Goal: Information Seeking & Learning: Learn about a topic

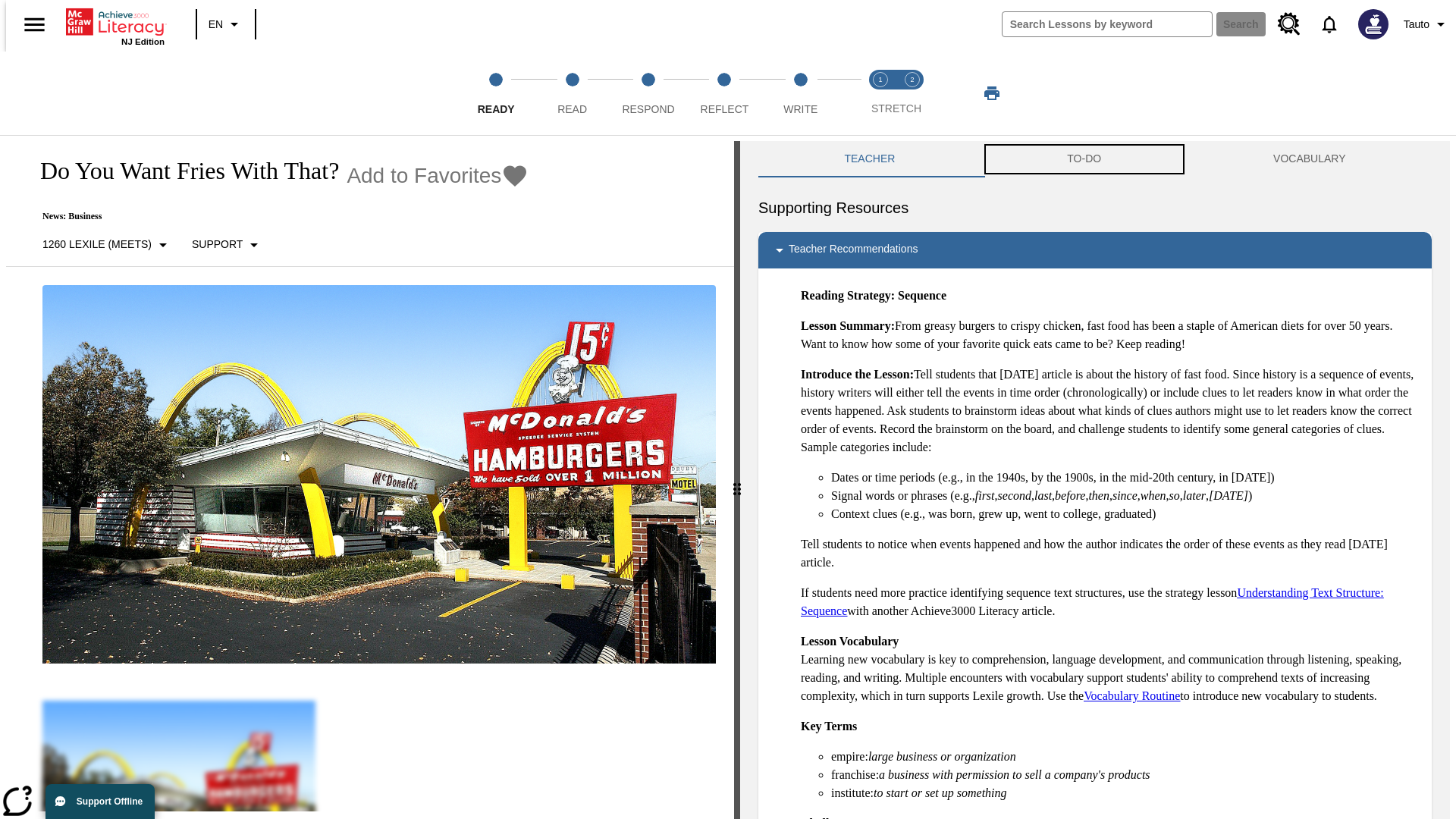
click at [1084, 160] on button "TO-DO" at bounding box center [1084, 160] width 206 height 37
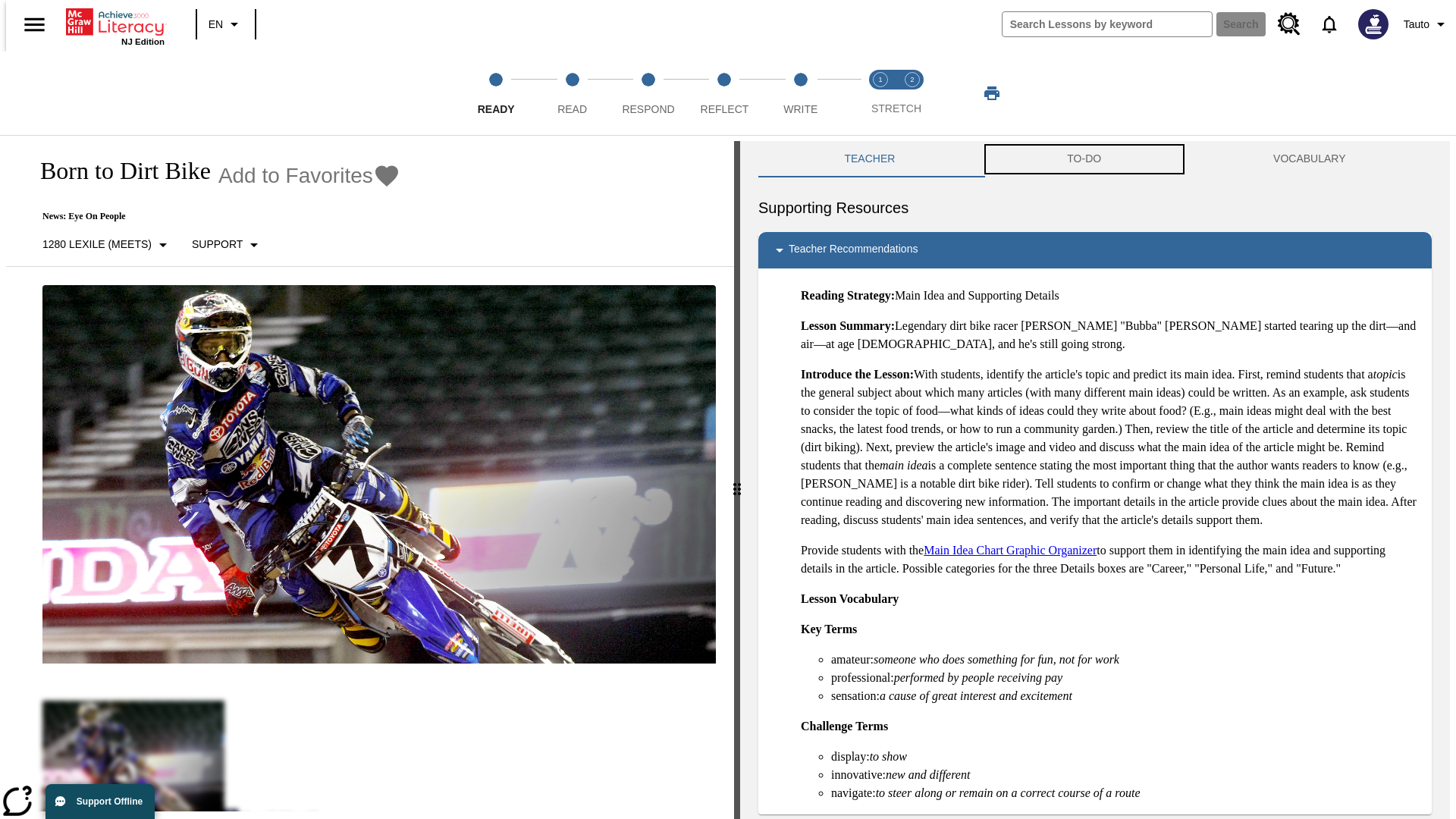
click at [1084, 160] on button "TO-DO" at bounding box center [1084, 160] width 206 height 37
